Goal: Task Accomplishment & Management: Manage account settings

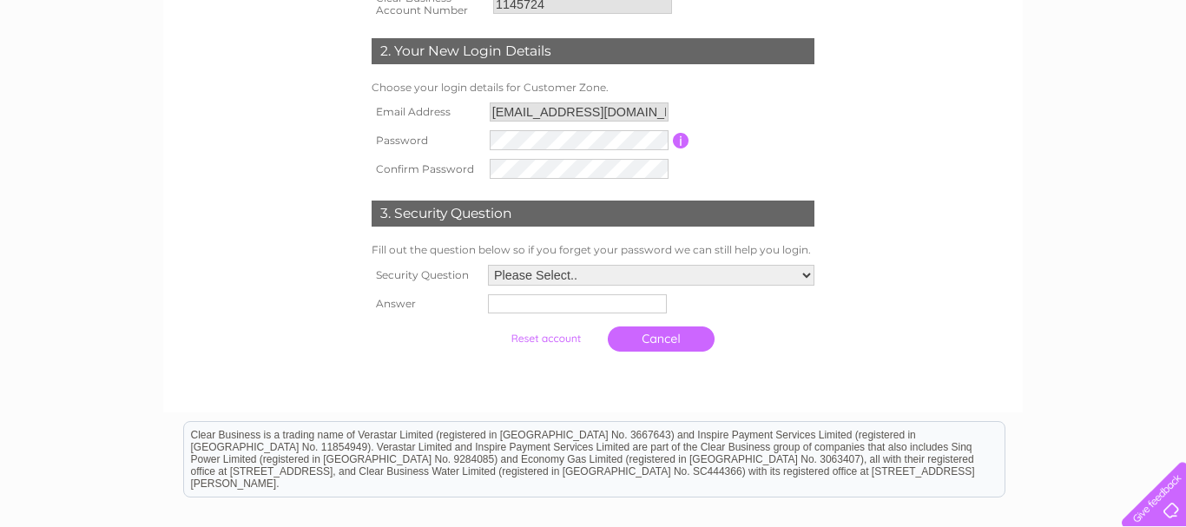
scroll to position [301, 0]
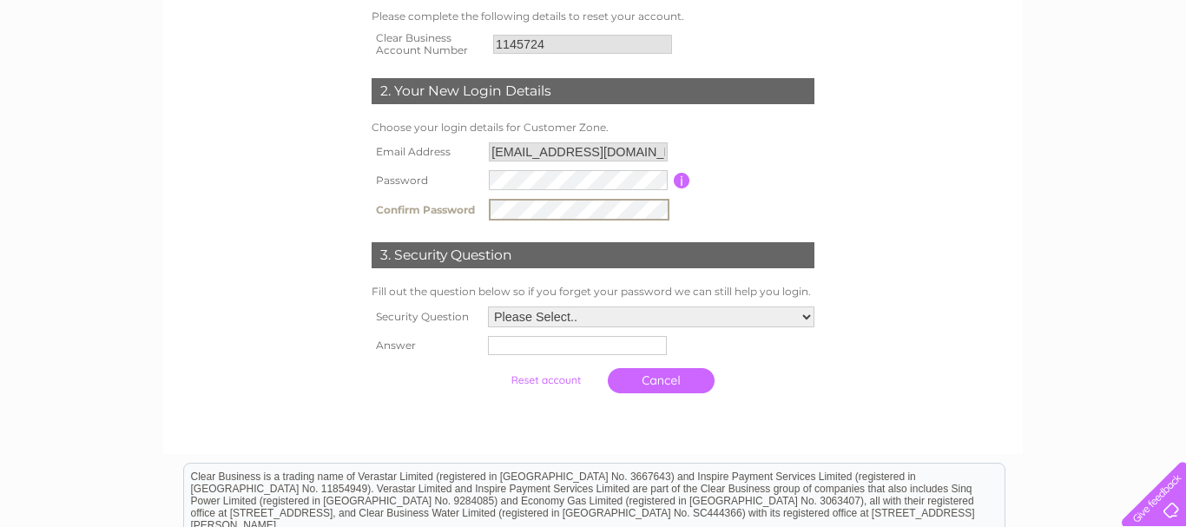
click at [1047, 301] on div "1. Reset your Customer Zone Account Please complete the following details to re…" at bounding box center [593, 291] width 1186 height 922
click at [488, 307] on select "Please Select.. In what town or city was your first job? In what town or city d…" at bounding box center [651, 317] width 327 height 21
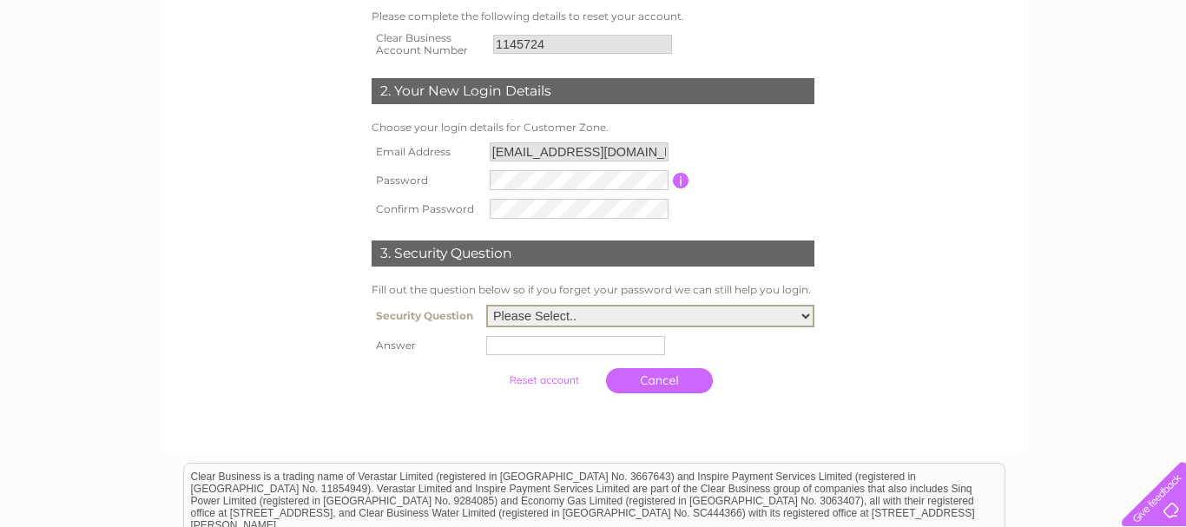
select select "2"
click option "In what town or city did you meet your spouse/partner?" at bounding box center [0, 0] width 0 height 0
click at [492, 345] on input "text" at bounding box center [578, 344] width 181 height 21
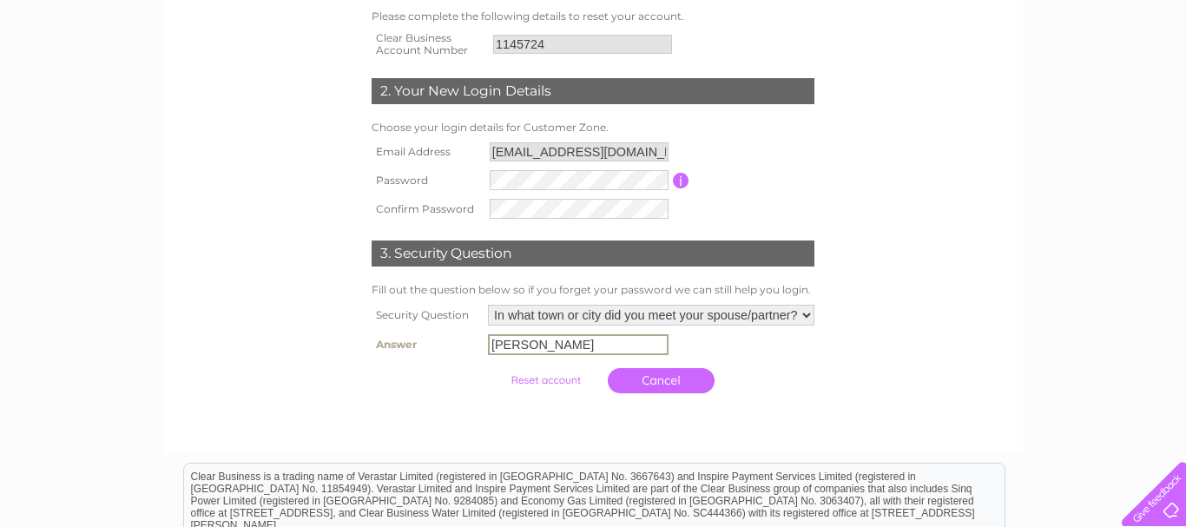
type input "Carluke"
click at [540, 379] on input "submit" at bounding box center [545, 379] width 107 height 24
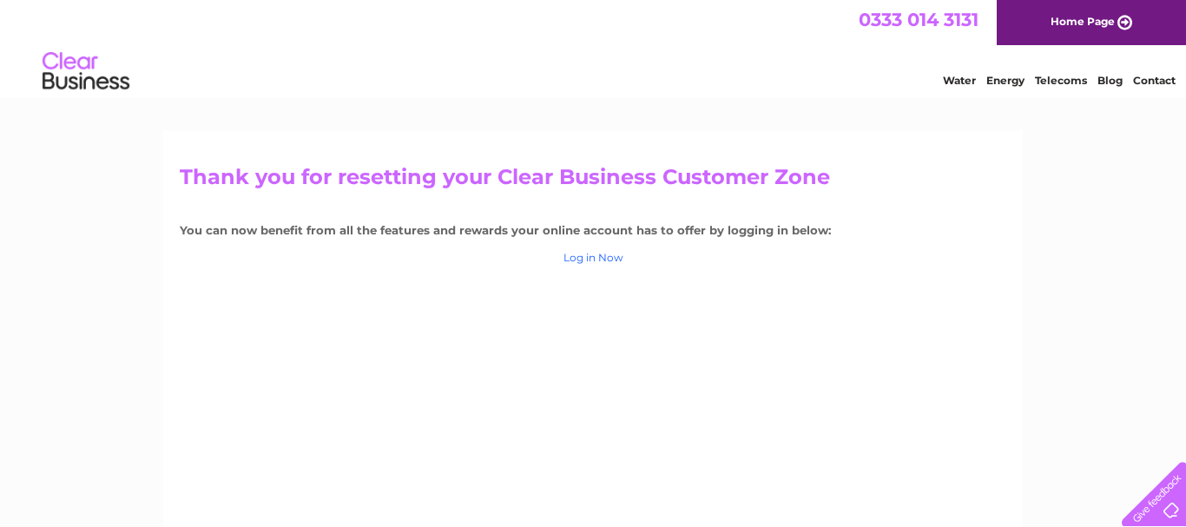
click at [594, 255] on link "Log in Now" at bounding box center [594, 257] width 60 height 13
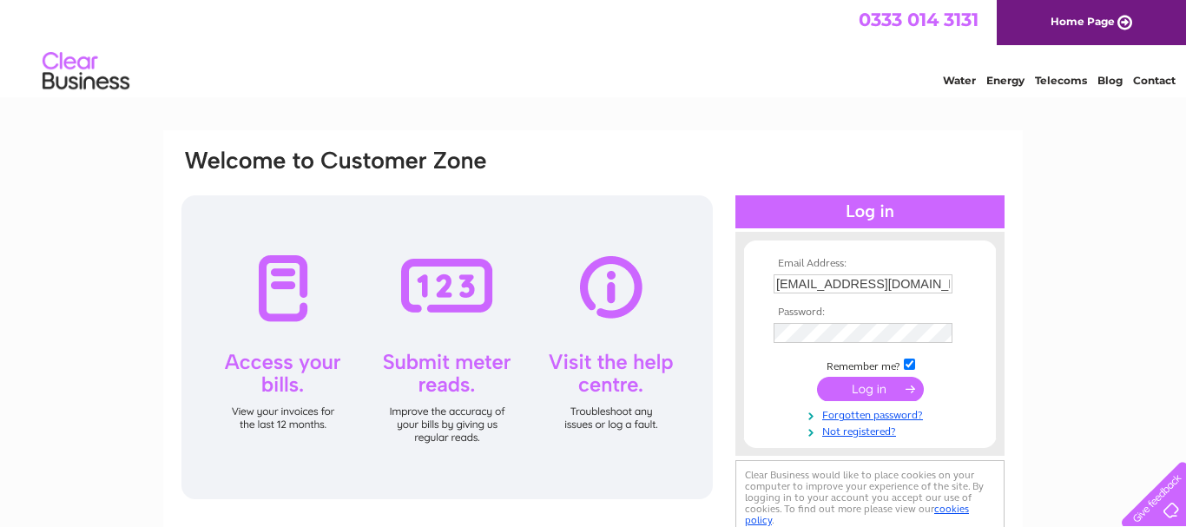
click at [862, 390] on input "submit" at bounding box center [870, 389] width 107 height 24
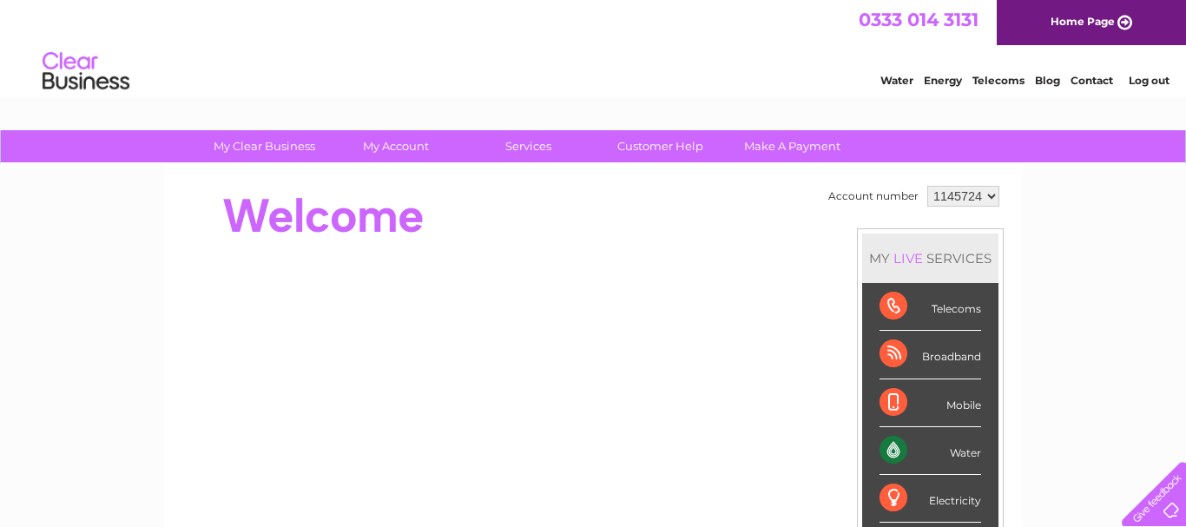
click at [1146, 82] on link "Log out" at bounding box center [1149, 80] width 41 height 13
